Goal: Transaction & Acquisition: Purchase product/service

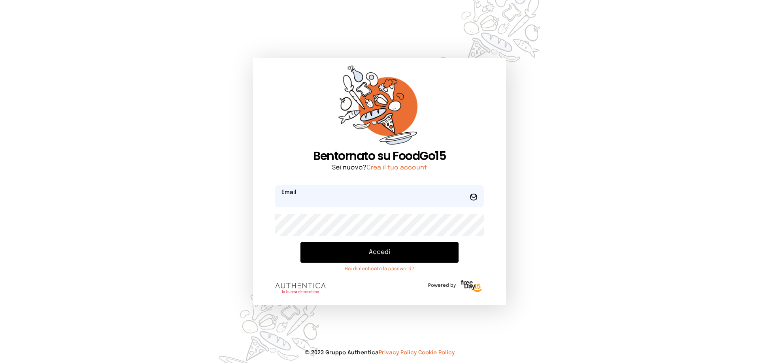
click at [306, 200] on input "email" at bounding box center [379, 196] width 209 height 22
type input "**********"
click at [300, 242] on button "Accedi" at bounding box center [379, 252] width 158 height 21
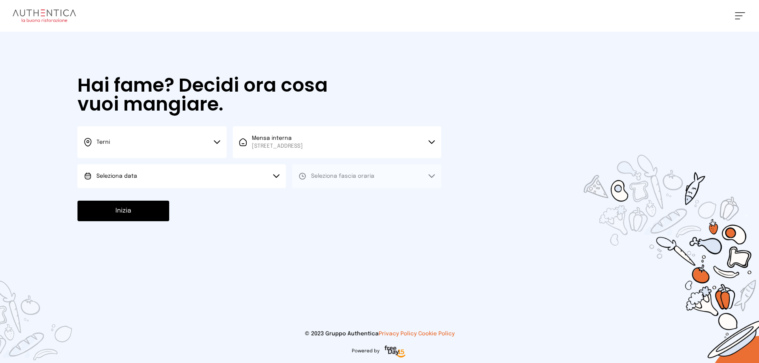
click at [163, 177] on button "Seleziona data" at bounding box center [181, 176] width 208 height 24
click at [129, 200] on span "[DATE], [DATE]" at bounding box center [115, 198] width 39 height 8
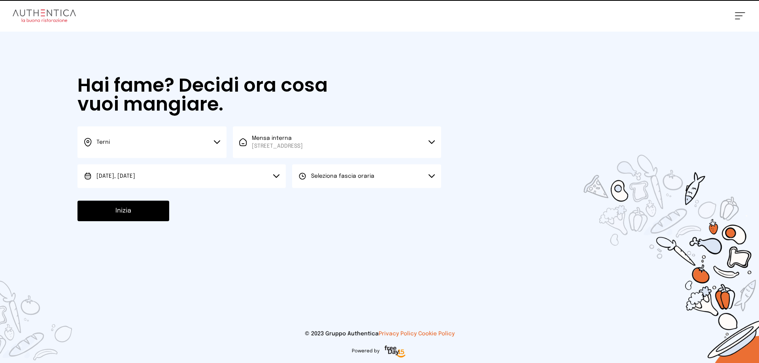
click at [337, 178] on span "Seleziona fascia oraria" at bounding box center [342, 177] width 63 height 6
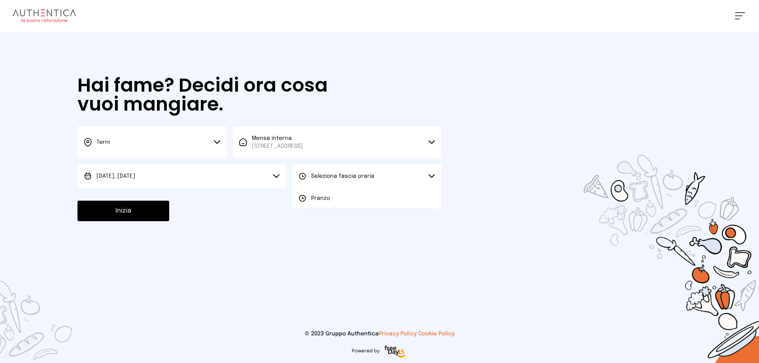
drag, startPoint x: 318, startPoint y: 199, endPoint x: 183, endPoint y: 198, distance: 135.2
click at [318, 199] on span "Pranzo" at bounding box center [320, 198] width 19 height 8
click at [123, 216] on button "Inizia" at bounding box center [123, 211] width 92 height 21
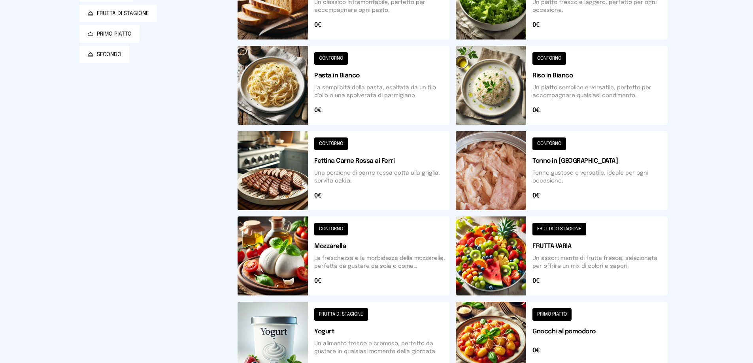
scroll to position [79, 0]
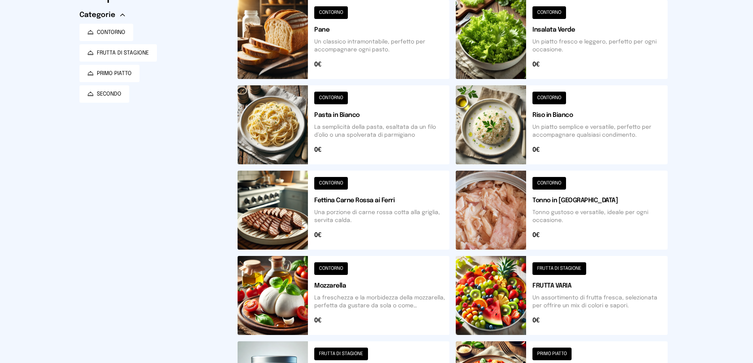
click at [492, 128] on button at bounding box center [562, 124] width 212 height 79
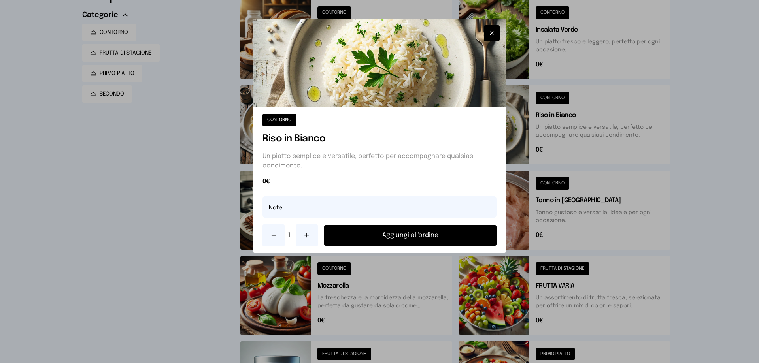
click at [459, 235] on button "Aggiungi all'ordine" at bounding box center [410, 235] width 172 height 21
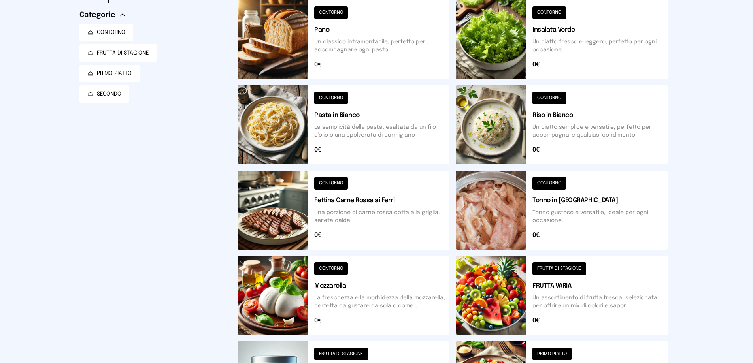
click at [289, 208] on button at bounding box center [344, 210] width 212 height 79
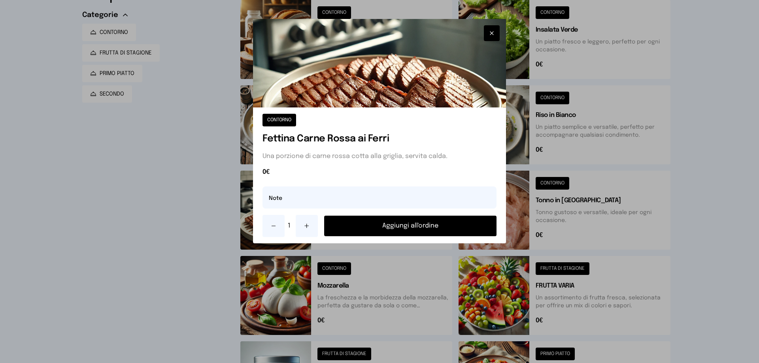
click at [446, 230] on button "Aggiungi all'ordine" at bounding box center [410, 226] width 172 height 21
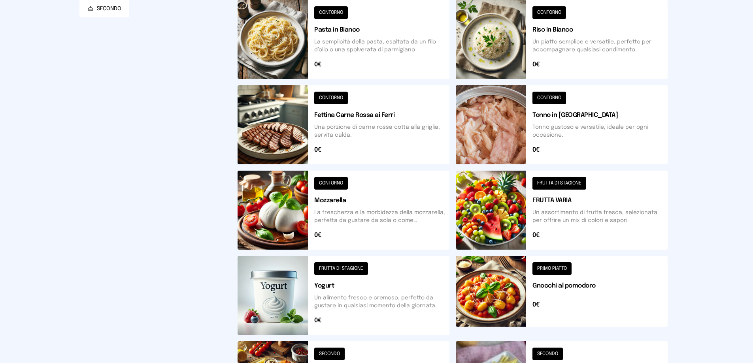
scroll to position [0, 0]
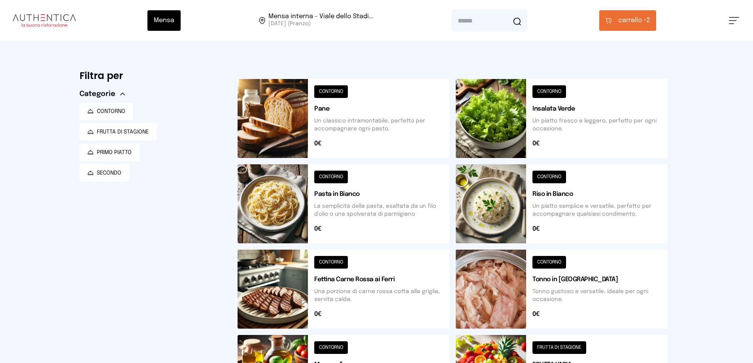
click at [501, 127] on button at bounding box center [562, 118] width 212 height 79
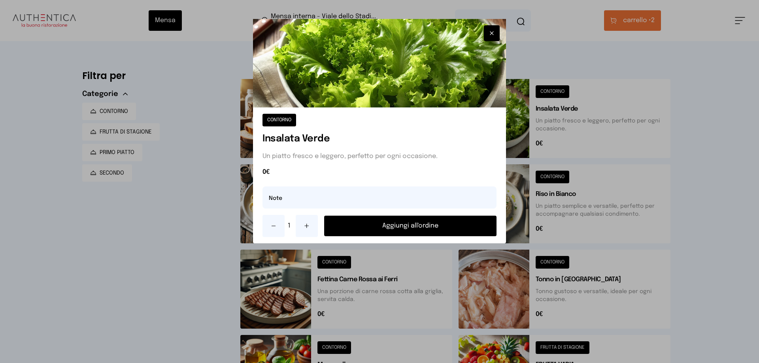
click at [453, 230] on button "Aggiungi all'ordine" at bounding box center [410, 226] width 172 height 21
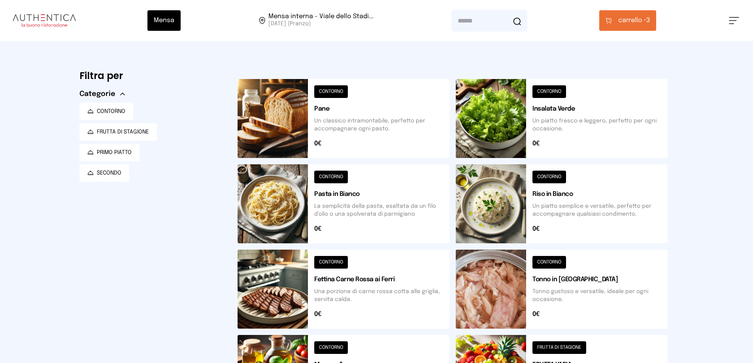
click at [646, 21] on span "carrello •" at bounding box center [632, 20] width 28 height 9
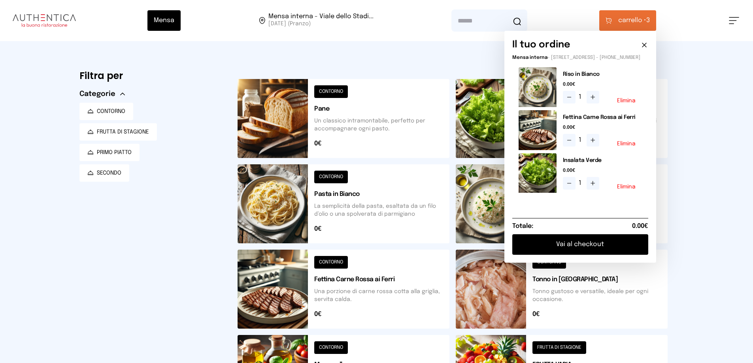
click at [558, 245] on button "Vai al checkout" at bounding box center [580, 244] width 136 height 21
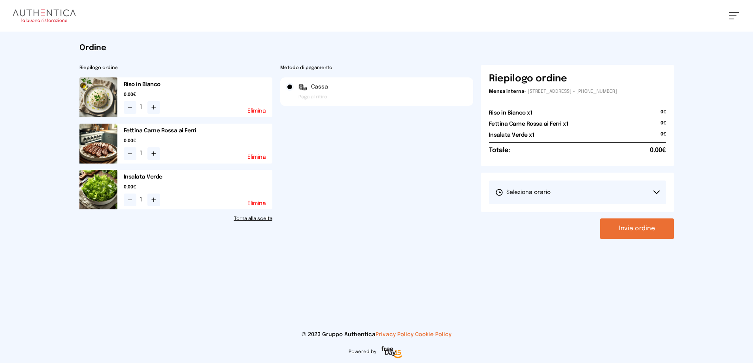
click at [541, 184] on button "Seleziona orario" at bounding box center [577, 193] width 177 height 24
click at [528, 211] on span "1° Turno (13:00 - 15:00)" at bounding box center [525, 215] width 60 height 8
click at [637, 233] on button "Invia ordine" at bounding box center [637, 229] width 74 height 21
